Goal: Task Accomplishment & Management: Manage account settings

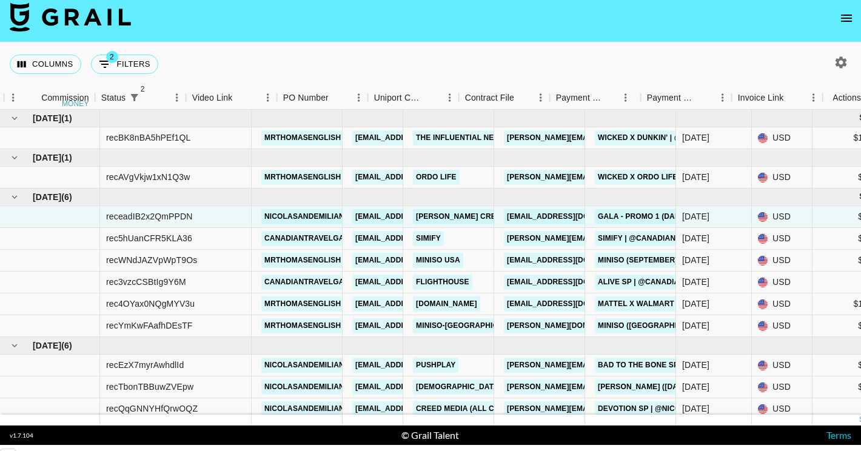
scroll to position [0, 960]
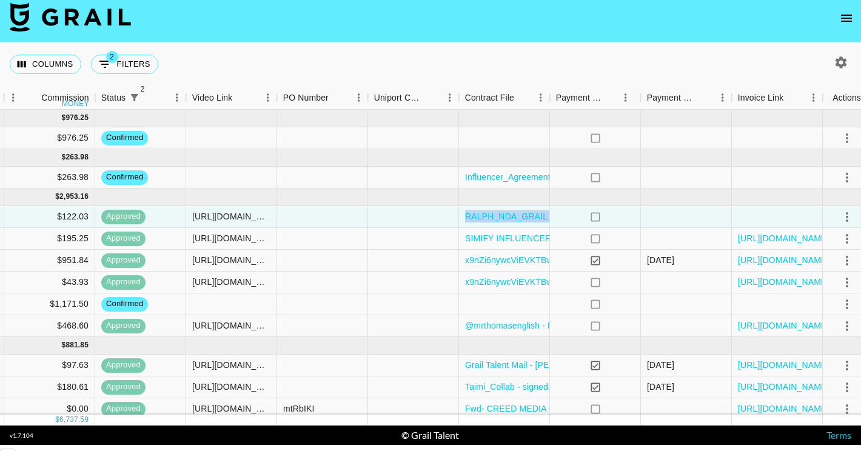
click at [850, 19] on icon "open drawer" at bounding box center [846, 18] width 15 height 15
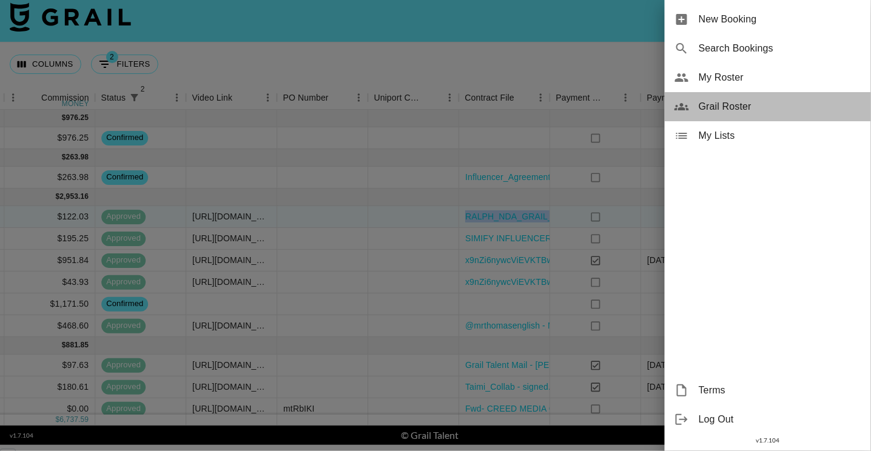
click at [750, 103] on span "Grail Roster" at bounding box center [780, 106] width 163 height 15
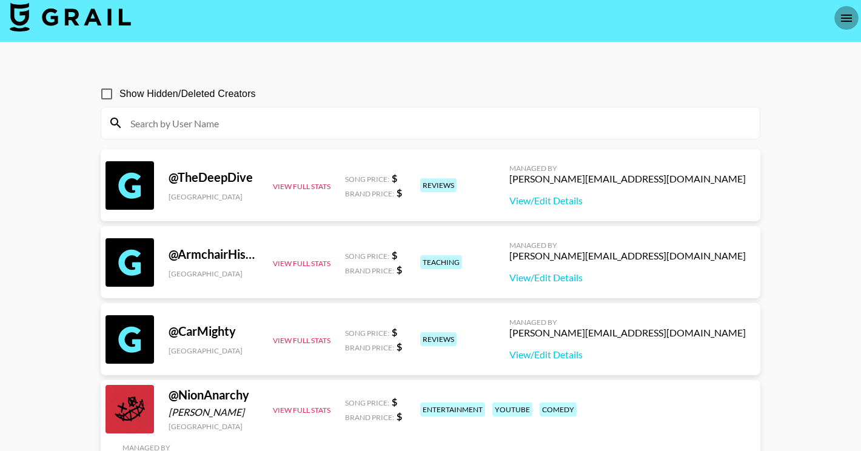
click at [844, 17] on icon "open drawer" at bounding box center [846, 18] width 15 height 15
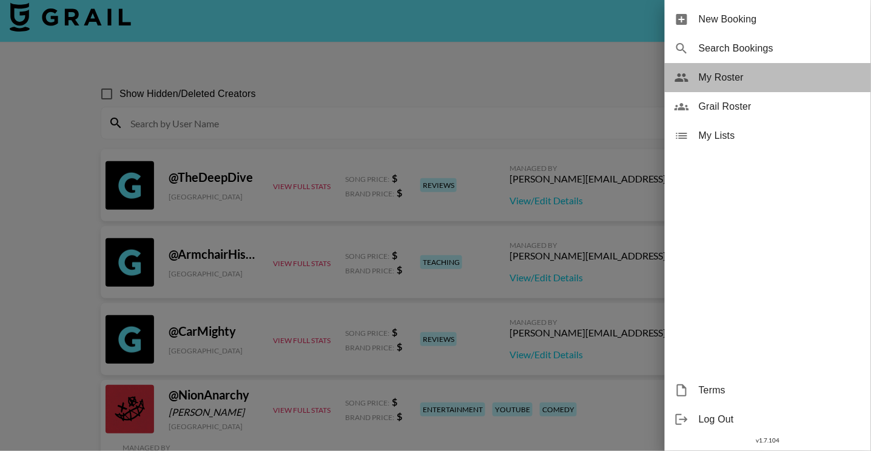
click at [733, 80] on span "My Roster" at bounding box center [780, 77] width 163 height 15
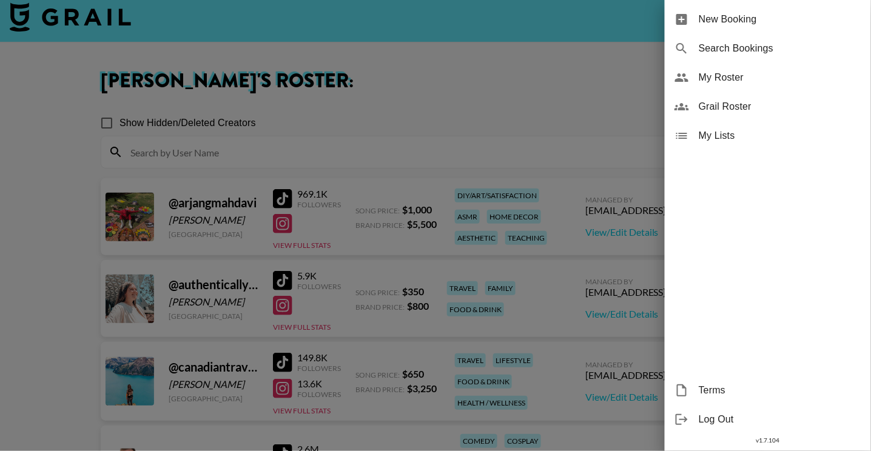
click at [53, 272] on div at bounding box center [435, 225] width 871 height 451
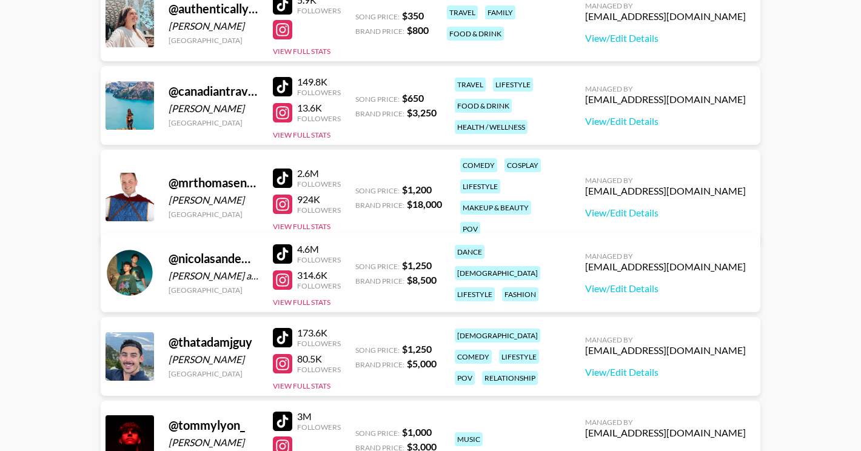
scroll to position [390, 0]
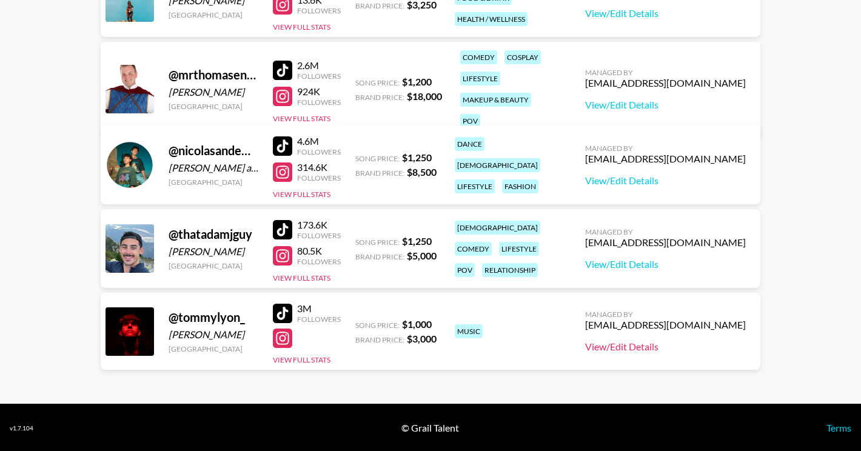
click at [690, 345] on link "View/Edit Details" at bounding box center [665, 347] width 161 height 12
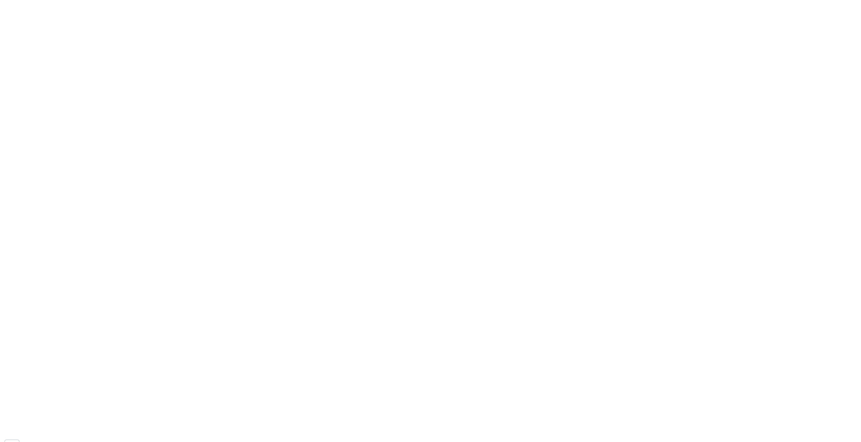
scroll to position [90, 0]
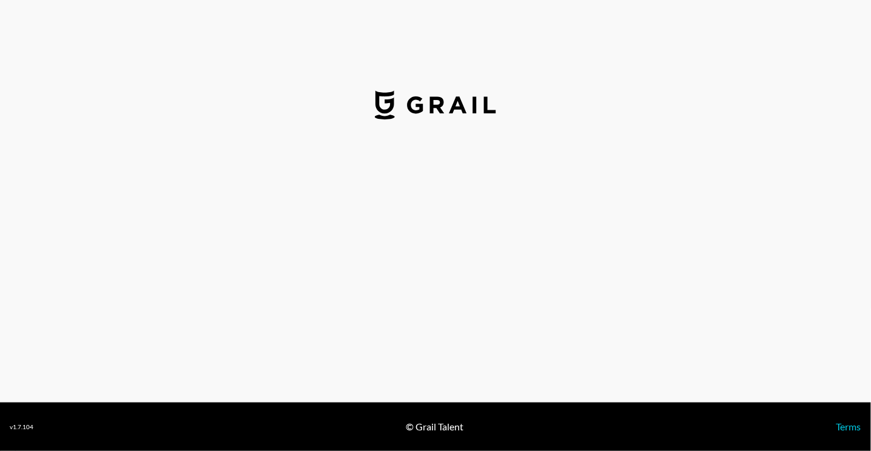
select select "USD"
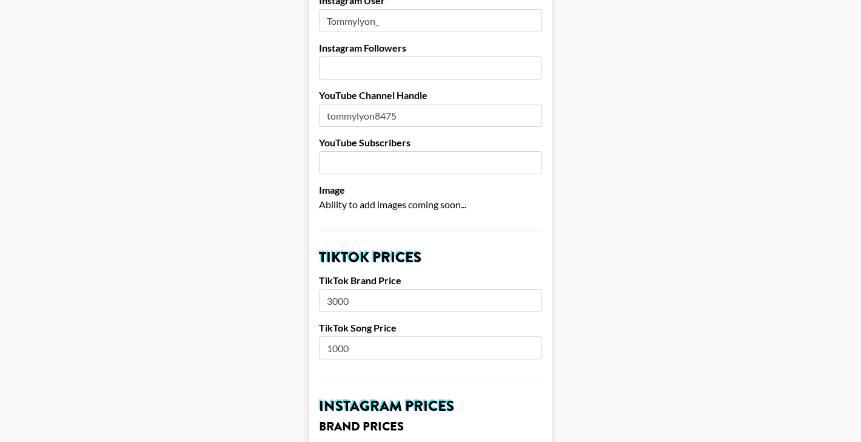
scroll to position [420, 0]
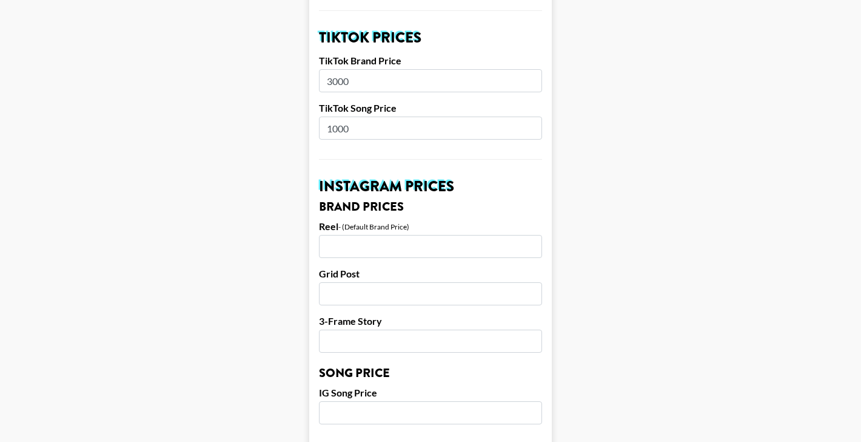
drag, startPoint x: 375, startPoint y: 82, endPoint x: 303, endPoint y: 81, distance: 72.2
click at [303, 81] on main "Airtable ID: recxN5yzcS7yD0LD1 Manager(s) bfuller@grail-talent.com ​ TikTok Use…" at bounding box center [431, 403] width 842 height 1510
type input "4500"
drag, startPoint x: 360, startPoint y: 131, endPoint x: 312, endPoint y: 127, distance: 48.1
click at [312, 127] on main "Airtable ID: recxN5yzcS7yD0LD1 Manager(s) bfuller@grail-talent.com ​ TikTok Use…" at bounding box center [431, 403] width 842 height 1510
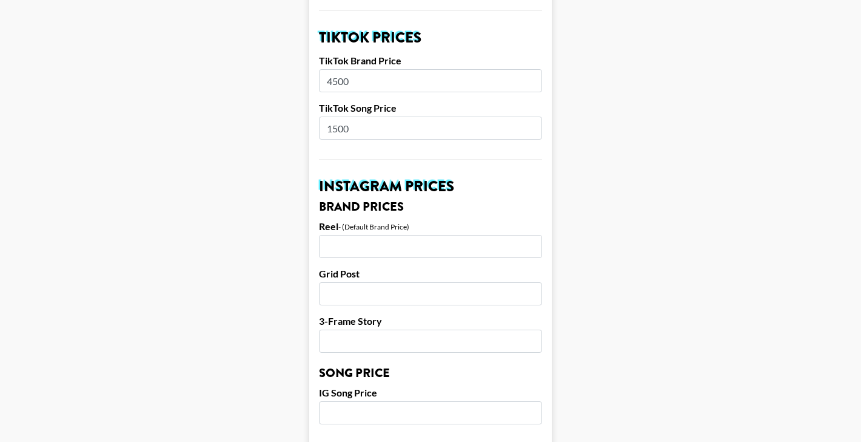
type input "1500"
click at [275, 250] on main "Airtable ID: recxN5yzcS7yD0LD1 Manager(s) bfuller@grail-talent.com ​ TikTok Use…" at bounding box center [431, 403] width 842 height 1510
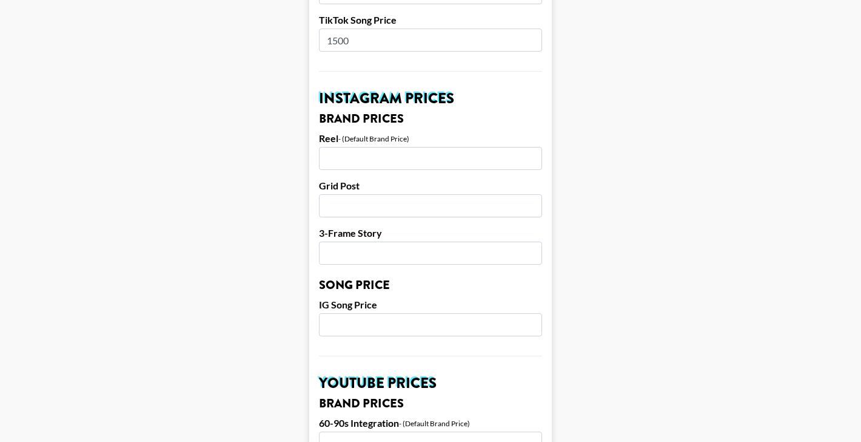
click at [354, 153] on input "number" at bounding box center [430, 158] width 223 height 23
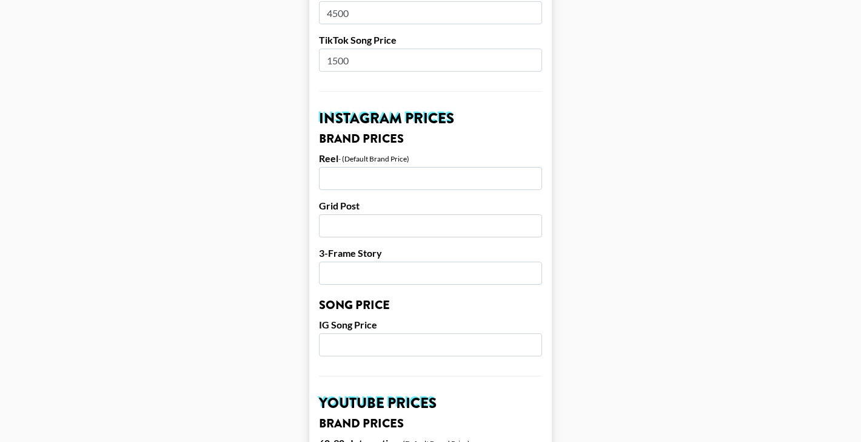
scroll to position [477, 0]
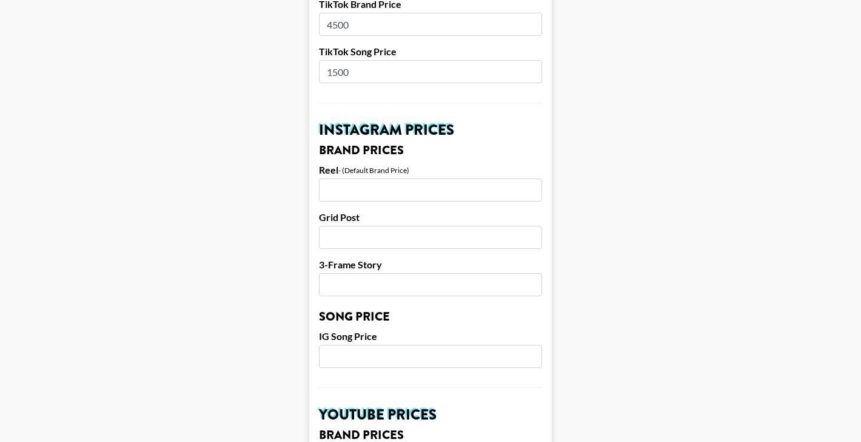
click at [351, 195] on input "number" at bounding box center [430, 189] width 223 height 23
type input "4500"
type input "4000"
type input "3000"
click at [345, 350] on input "number" at bounding box center [430, 356] width 223 height 23
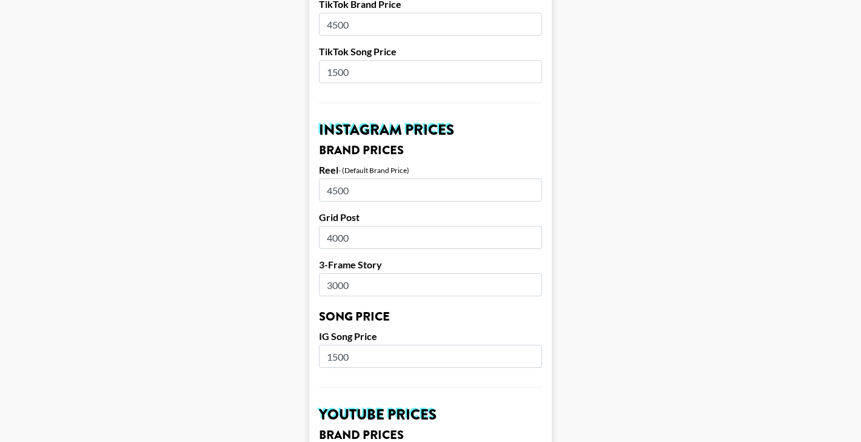
type input "1500"
click at [223, 286] on main "Airtable ID: recxN5yzcS7yD0LD1 Manager(s) bfuller@grail-talent.com ​ TikTok Use…" at bounding box center [431, 346] width 842 height 1510
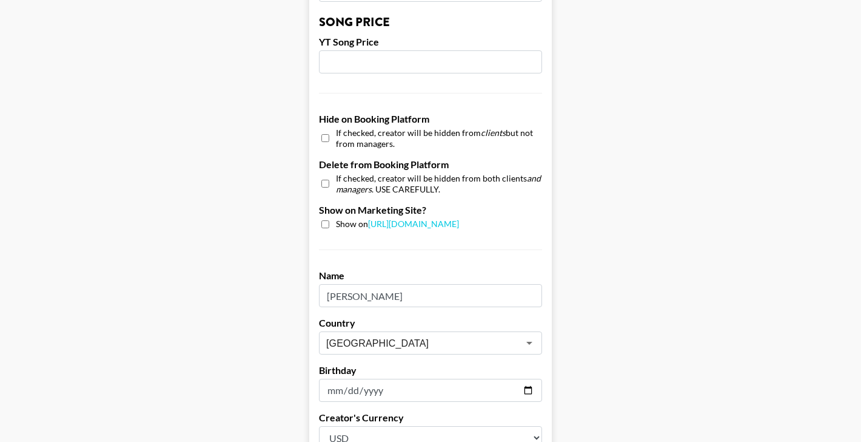
scroll to position [1068, 0]
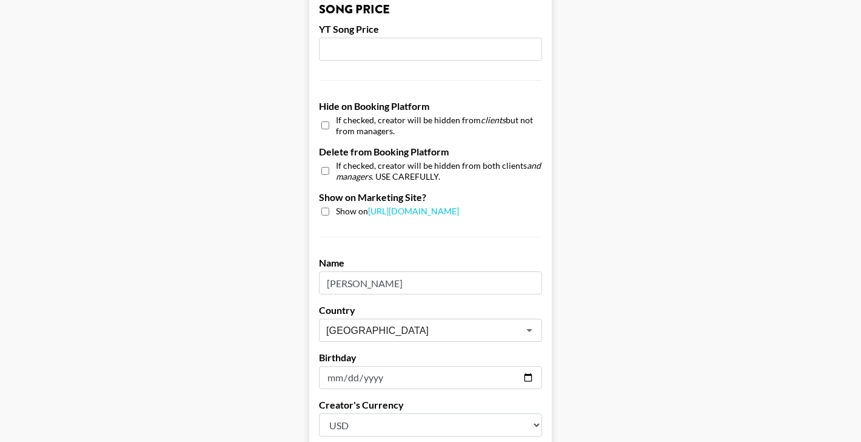
click at [328, 208] on input "checkbox" at bounding box center [325, 211] width 8 height 8
checkbox input "true"
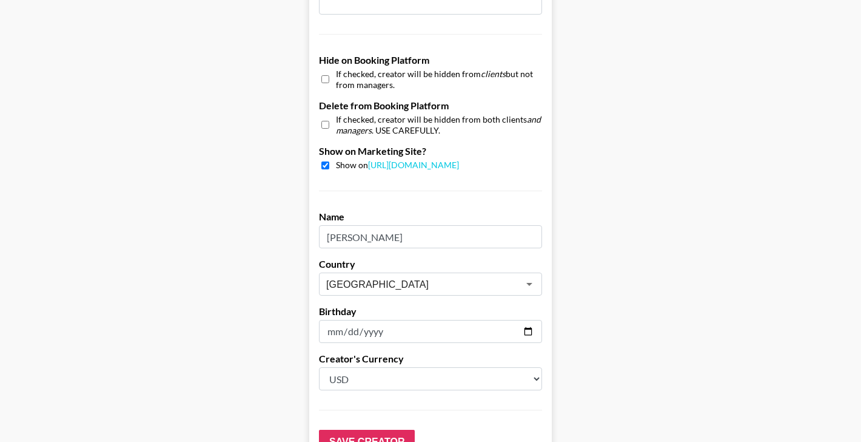
scroll to position [1139, 0]
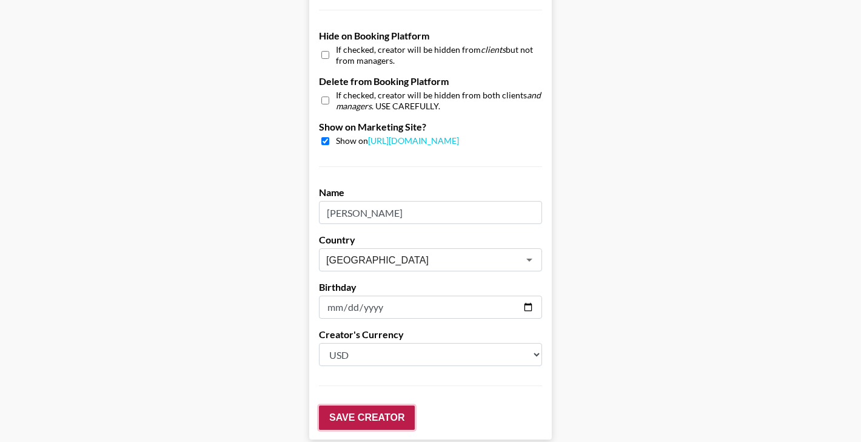
click at [370, 415] on input "Save Creator" at bounding box center [367, 417] width 96 height 24
click at [367, 412] on input "Save Creator" at bounding box center [367, 417] width 96 height 24
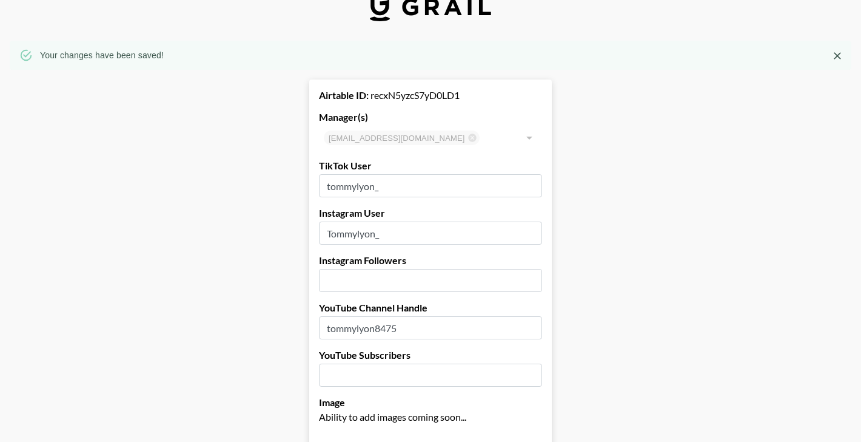
scroll to position [0, 0]
